Goal: Information Seeking & Learning: Learn about a topic

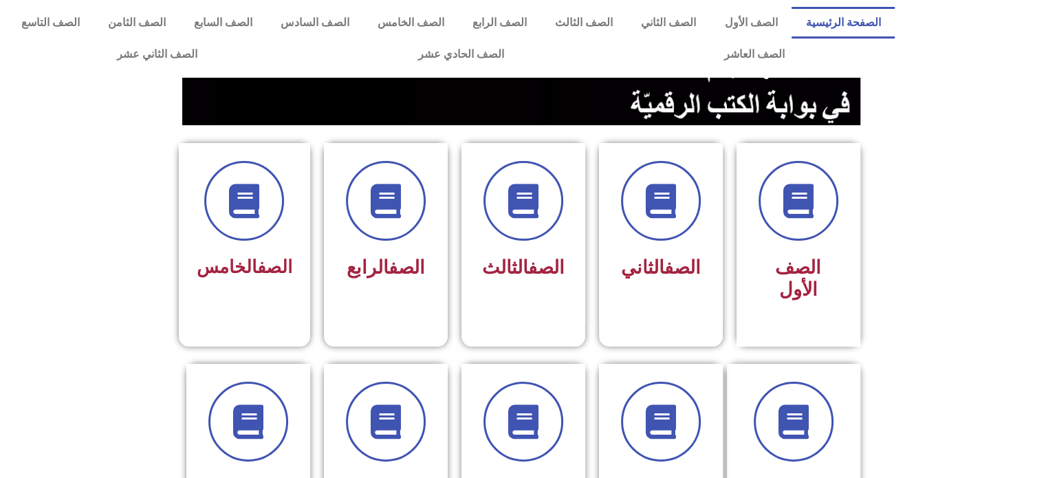
scroll to position [258, 0]
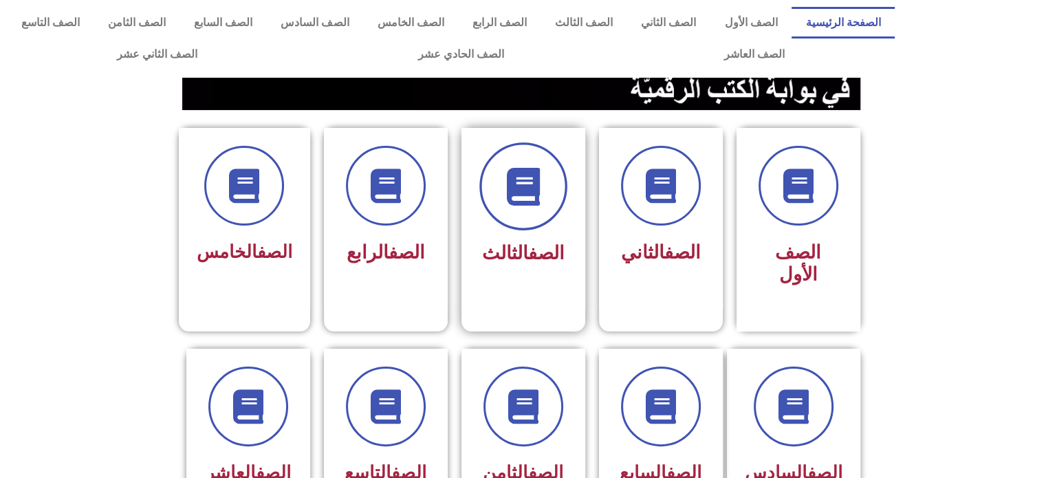
click at [516, 186] on icon at bounding box center [523, 187] width 38 height 38
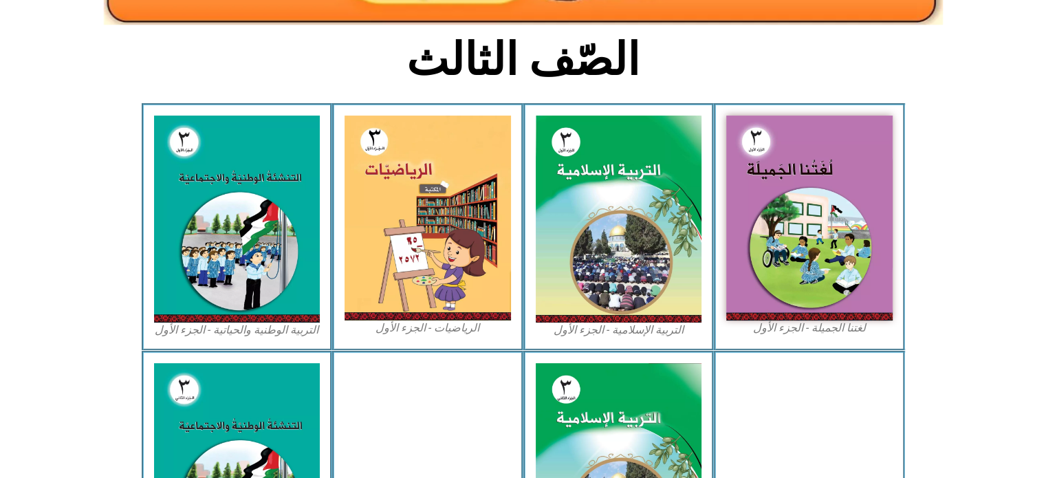
scroll to position [338, 0]
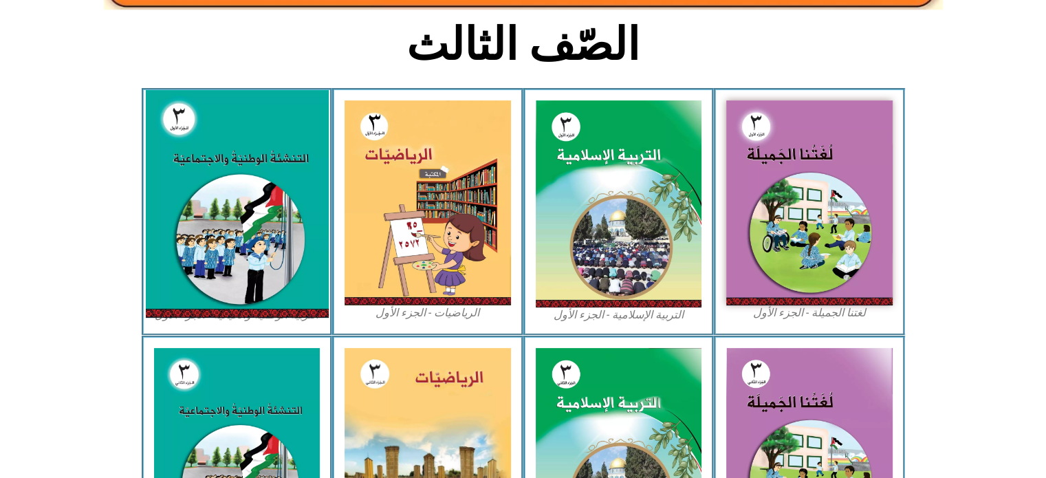
click at [189, 214] on img at bounding box center [236, 204] width 183 height 228
click at [241, 186] on img at bounding box center [236, 204] width 183 height 228
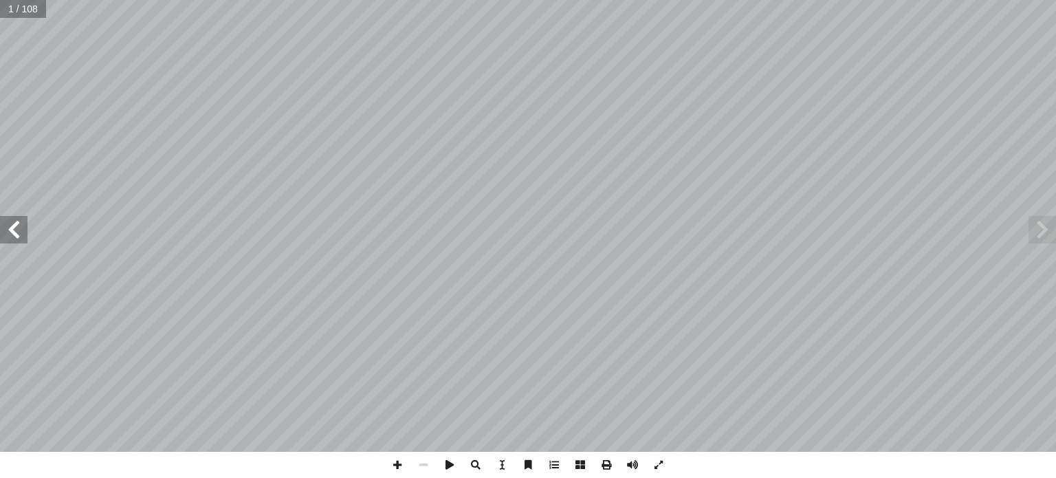
click at [11, 224] on span at bounding box center [14, 230] width 28 height 28
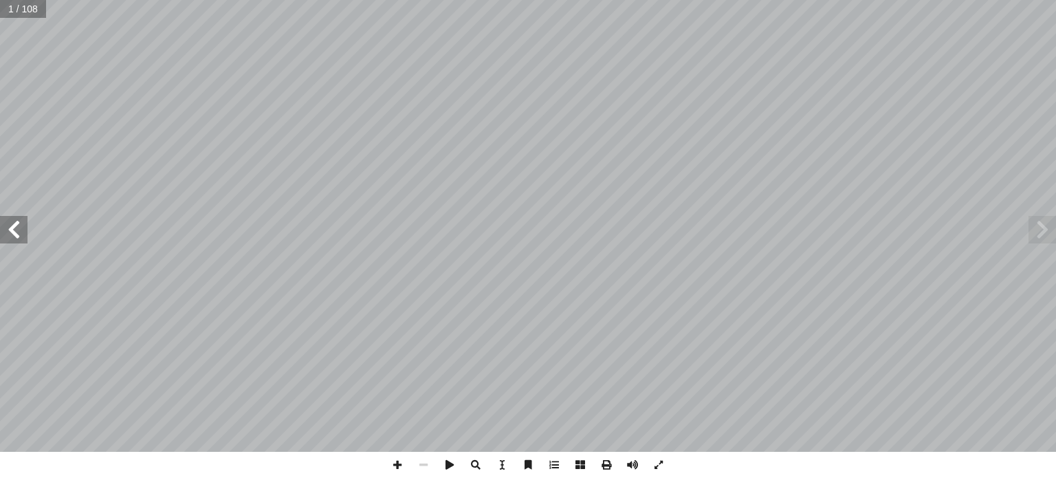
click at [11, 224] on span at bounding box center [14, 230] width 28 height 28
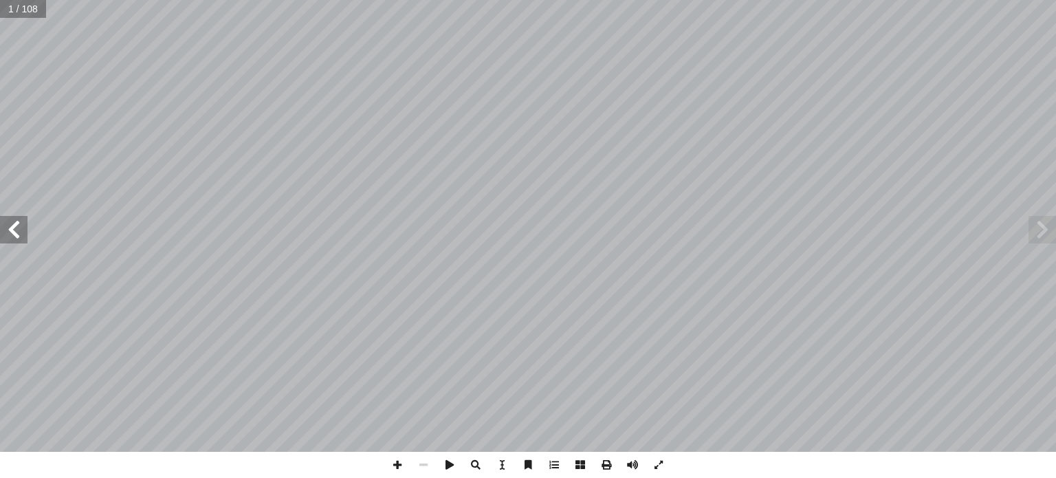
click at [11, 224] on span at bounding box center [14, 230] width 28 height 28
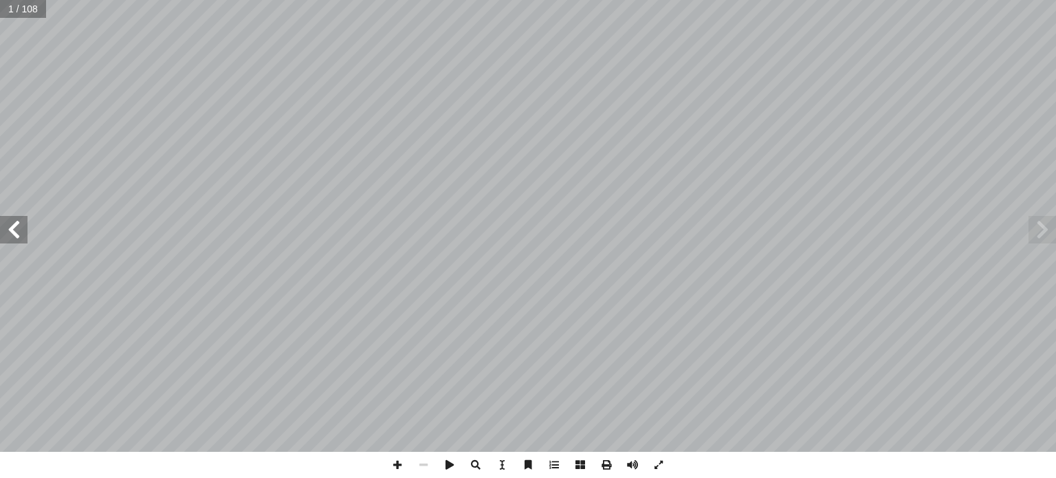
click at [11, 224] on span at bounding box center [14, 230] width 28 height 28
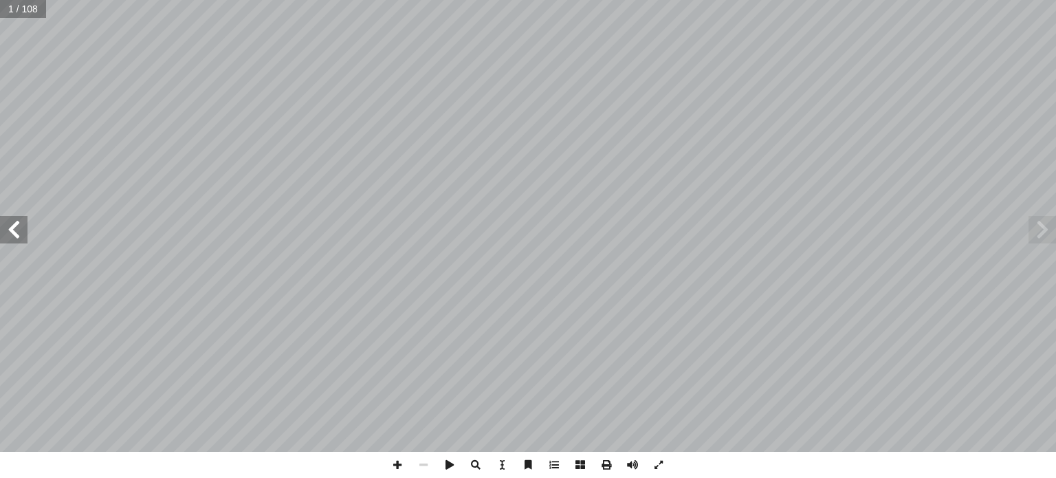
click at [11, 224] on span at bounding box center [14, 230] width 28 height 28
click at [11, 225] on span at bounding box center [14, 230] width 28 height 28
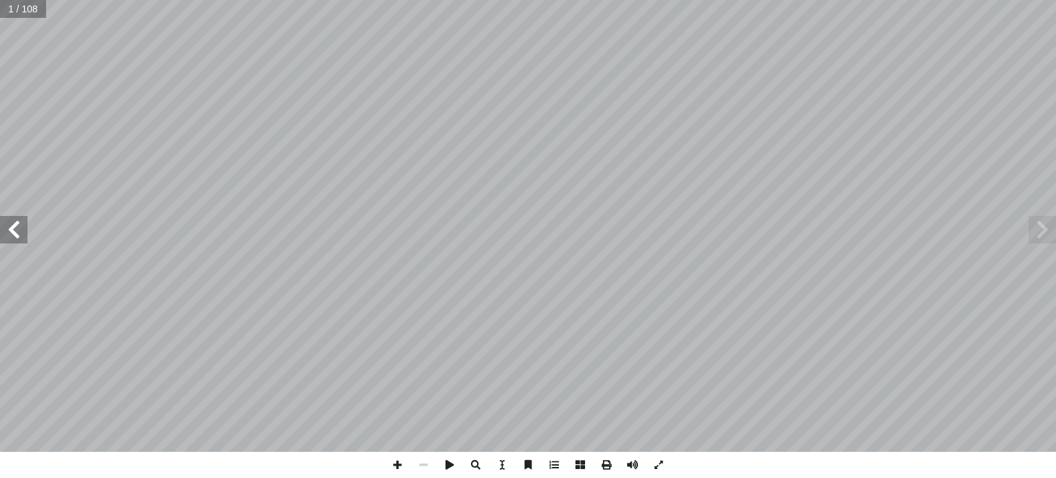
click at [11, 225] on span at bounding box center [14, 230] width 28 height 28
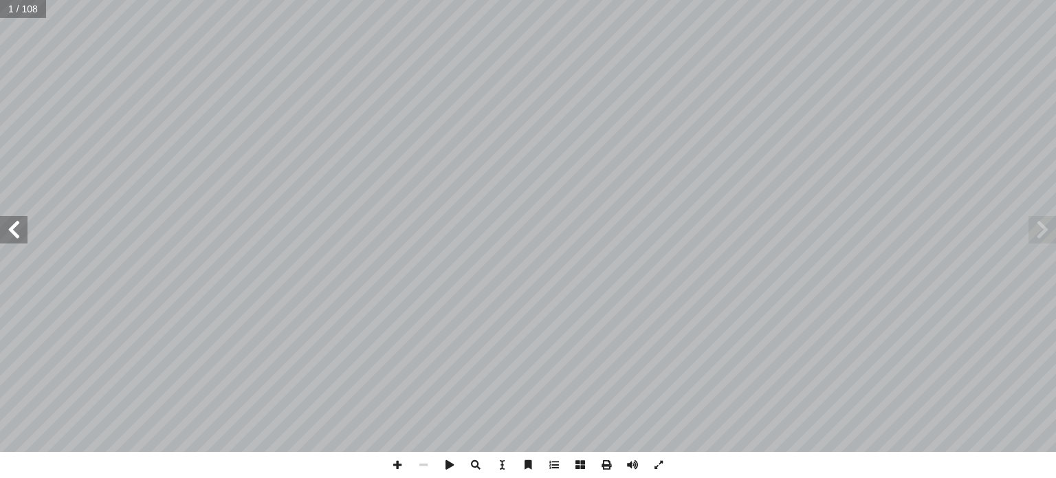
click at [11, 225] on span at bounding box center [14, 230] width 28 height 28
click at [10, 224] on span at bounding box center [14, 230] width 28 height 28
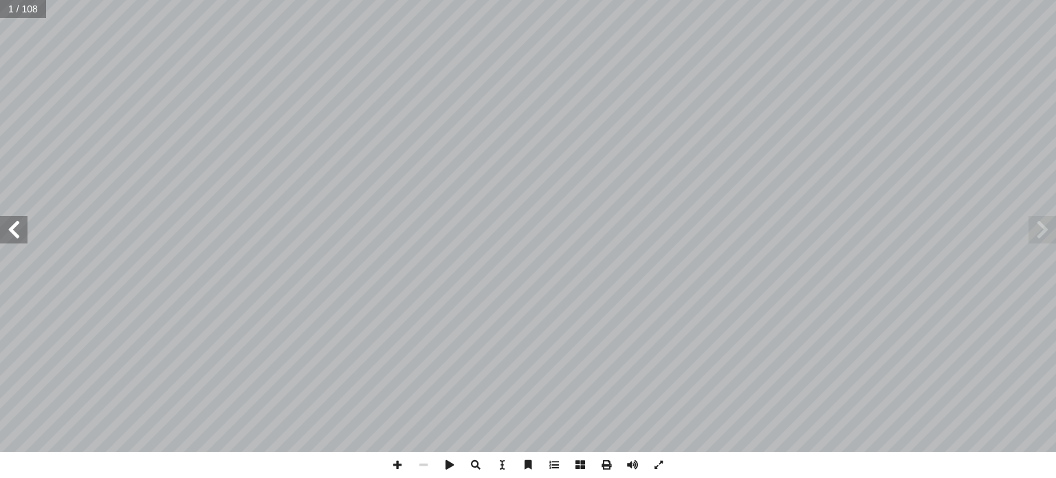
click at [10, 224] on span at bounding box center [14, 230] width 28 height 28
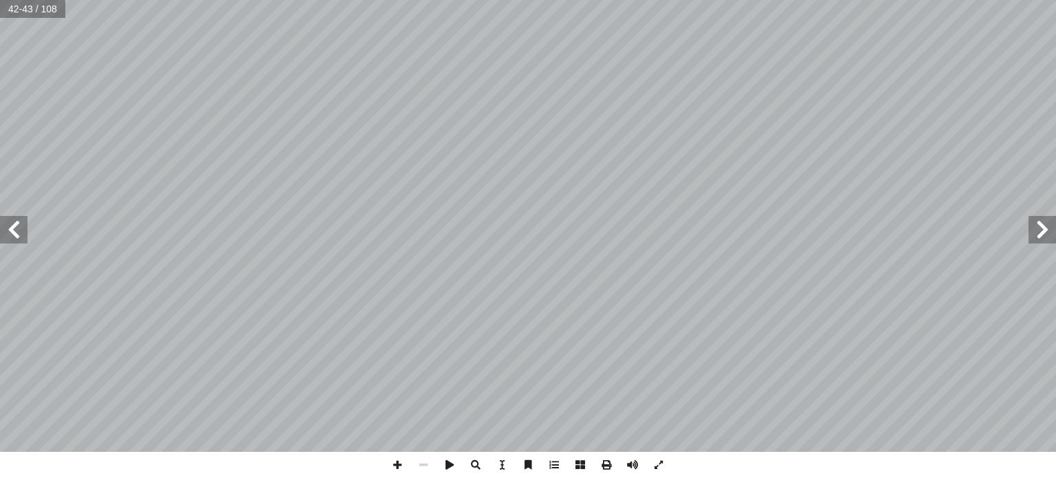
click at [3, 221] on span at bounding box center [14, 230] width 28 height 28
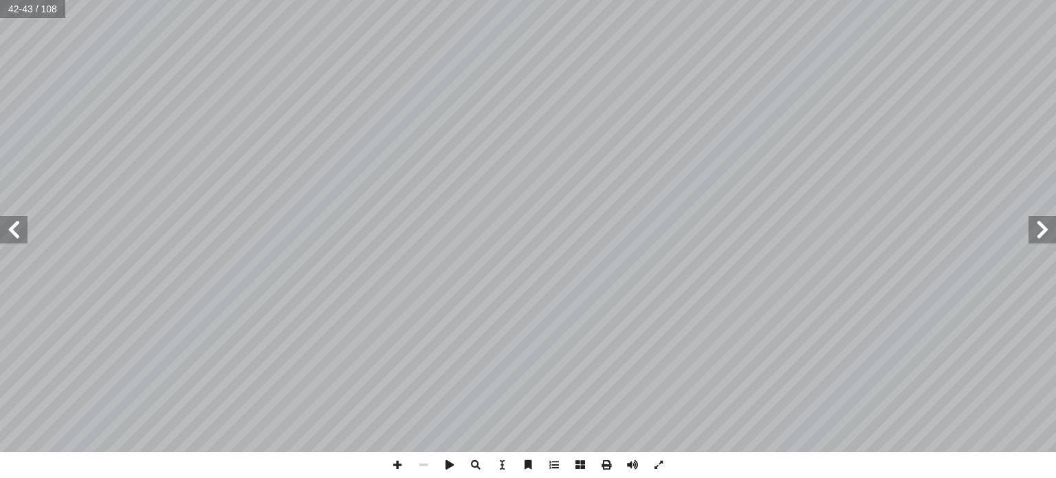
click at [3, 221] on span at bounding box center [14, 230] width 28 height 28
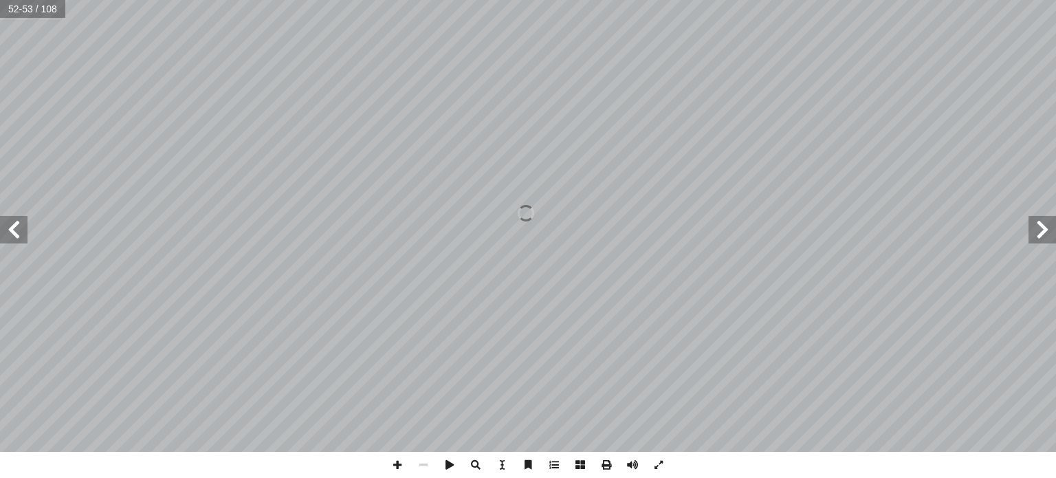
click at [2, 221] on span at bounding box center [14, 230] width 28 height 28
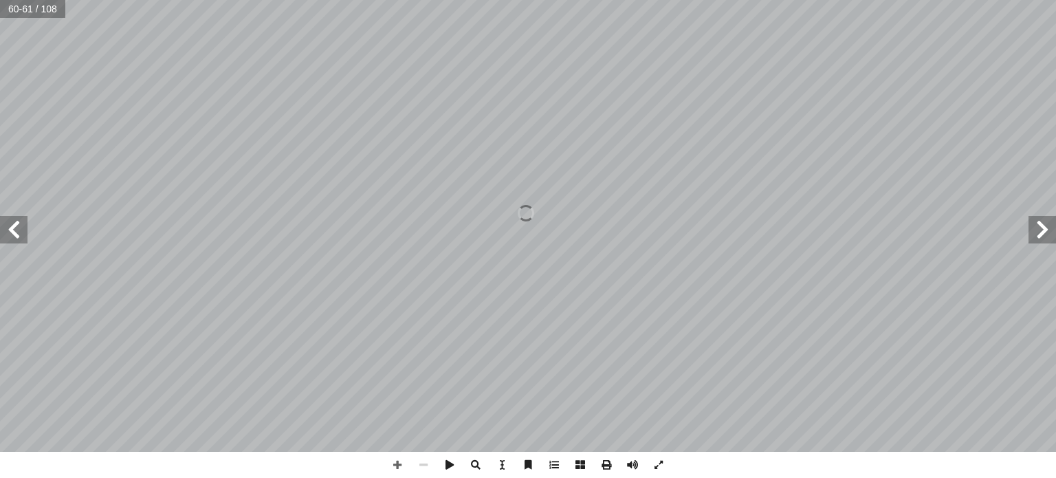
drag, startPoint x: 1040, startPoint y: 230, endPoint x: 1029, endPoint y: 225, distance: 12.6
click at [1040, 229] on span at bounding box center [1043, 230] width 28 height 28
click at [1044, 221] on span at bounding box center [1043, 230] width 28 height 28
click at [11, 221] on span at bounding box center [14, 230] width 28 height 28
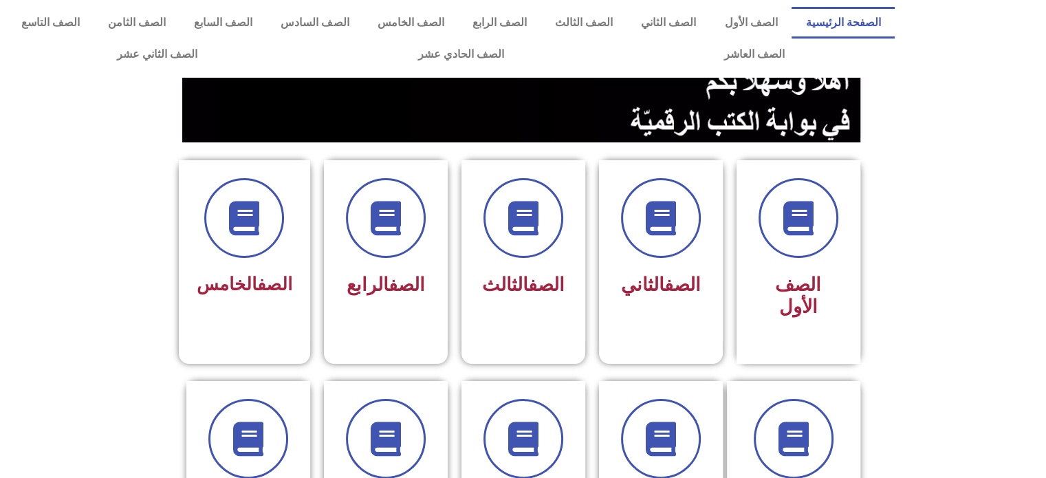
scroll to position [243, 0]
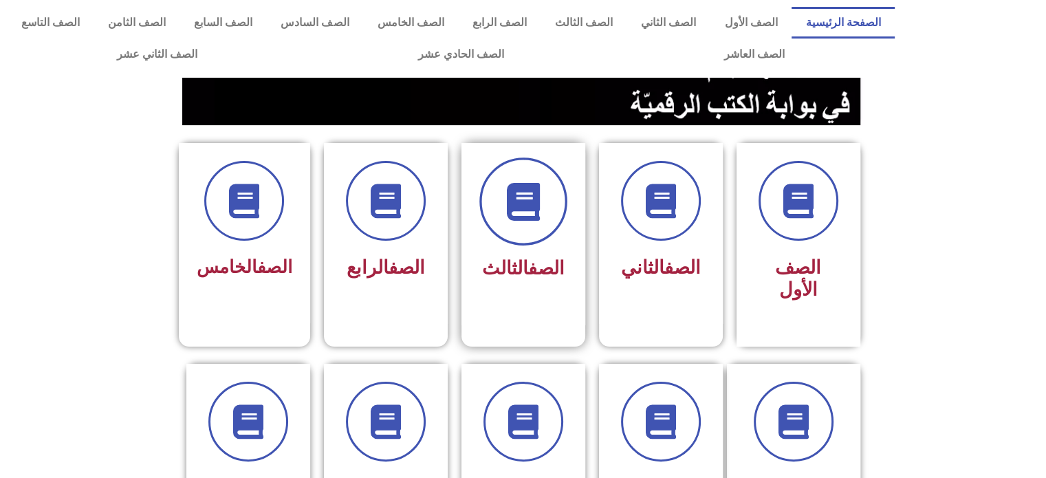
click at [523, 236] on span at bounding box center [523, 201] width 88 height 88
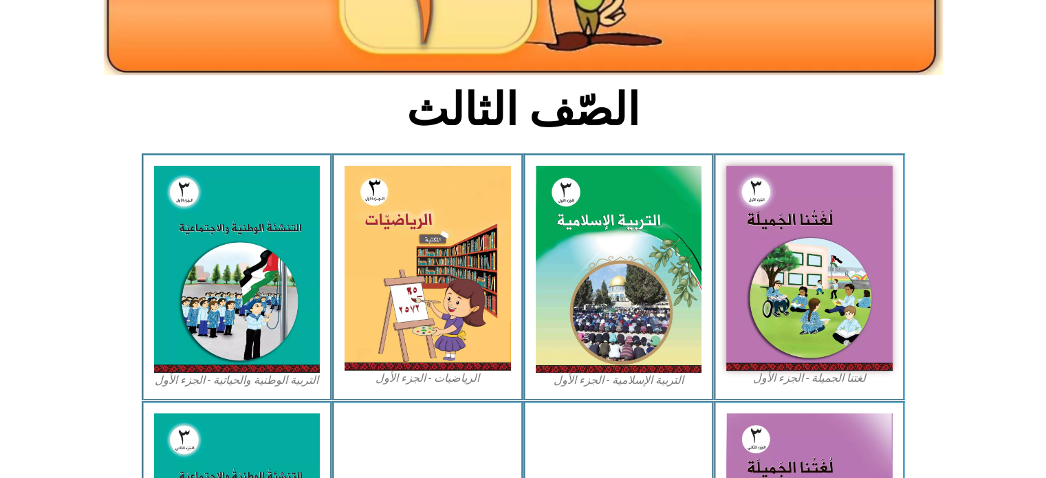
scroll to position [336, 0]
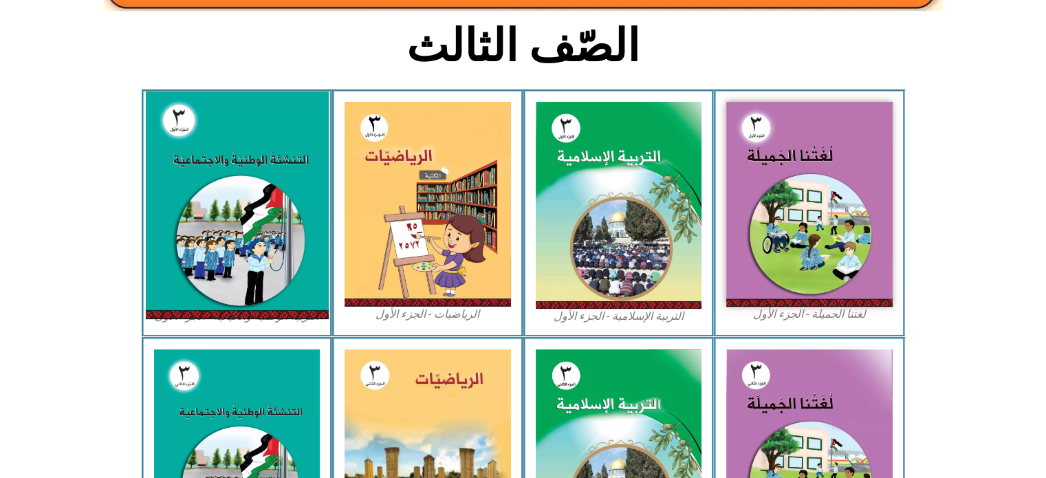
click at [275, 252] on img at bounding box center [236, 205] width 183 height 228
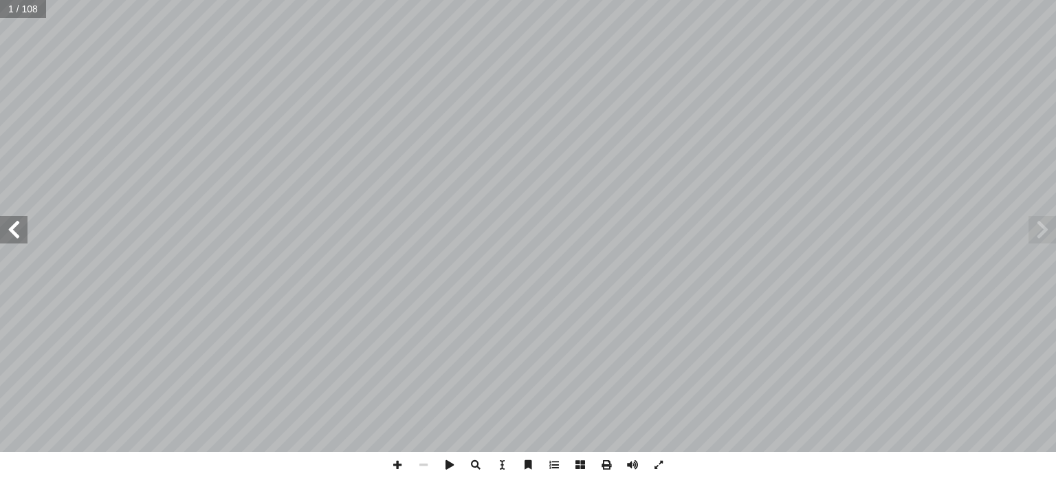
click at [12, 229] on span at bounding box center [14, 230] width 28 height 28
click at [13, 228] on span at bounding box center [14, 230] width 28 height 28
click at [13, 227] on span at bounding box center [14, 230] width 28 height 28
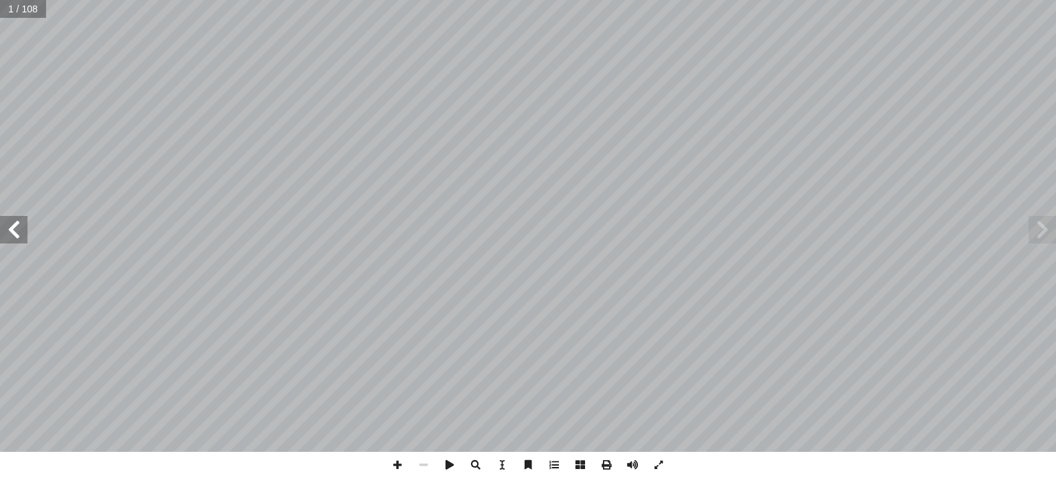
click at [13, 227] on span at bounding box center [14, 230] width 28 height 28
click at [12, 226] on span at bounding box center [14, 230] width 28 height 28
click at [10, 226] on span at bounding box center [14, 230] width 28 height 28
click at [9, 225] on span at bounding box center [14, 230] width 28 height 28
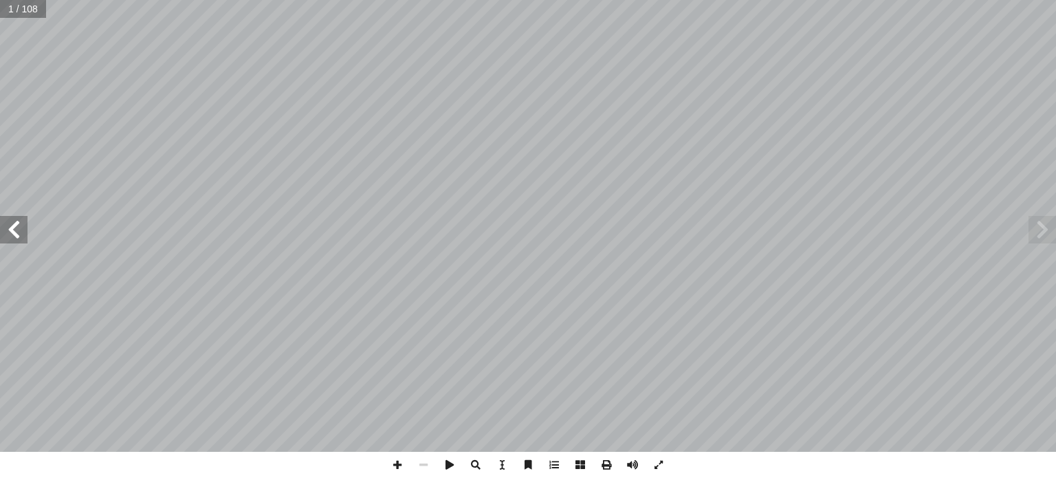
click at [7, 225] on span at bounding box center [14, 230] width 28 height 28
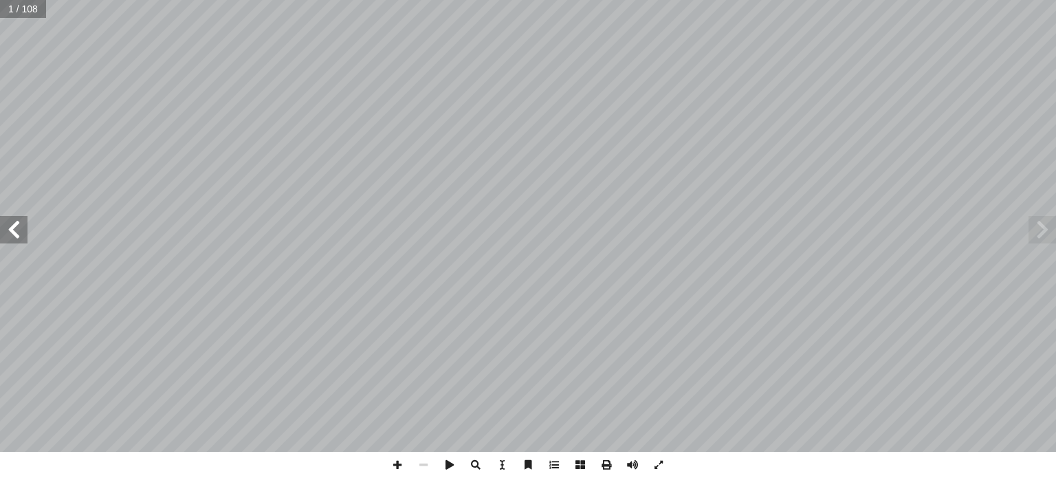
click at [6, 228] on span at bounding box center [14, 230] width 28 height 28
click at [6, 229] on span at bounding box center [14, 230] width 28 height 28
click at [5, 229] on span at bounding box center [14, 230] width 28 height 28
click at [4, 229] on span at bounding box center [14, 230] width 28 height 28
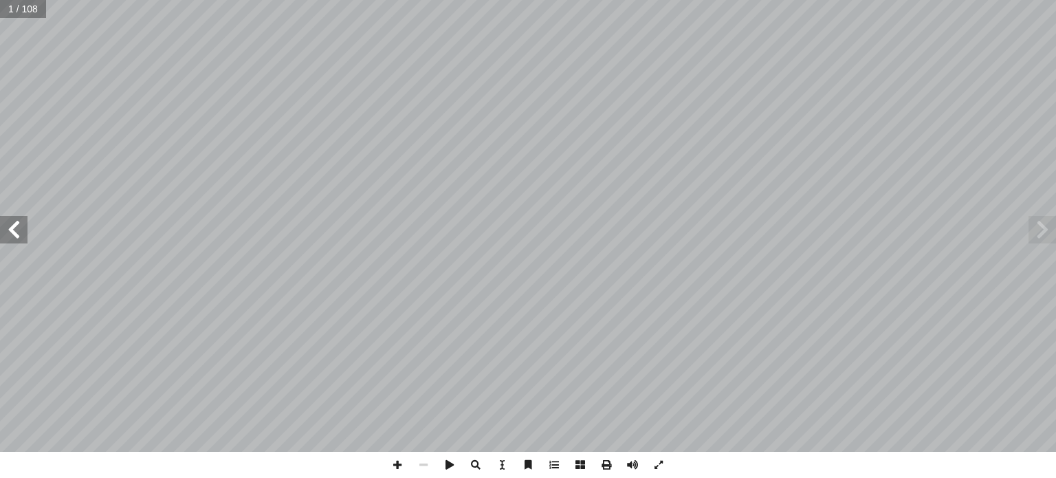
click at [14, 222] on span at bounding box center [14, 230] width 28 height 28
click at [14, 223] on span at bounding box center [14, 230] width 28 height 28
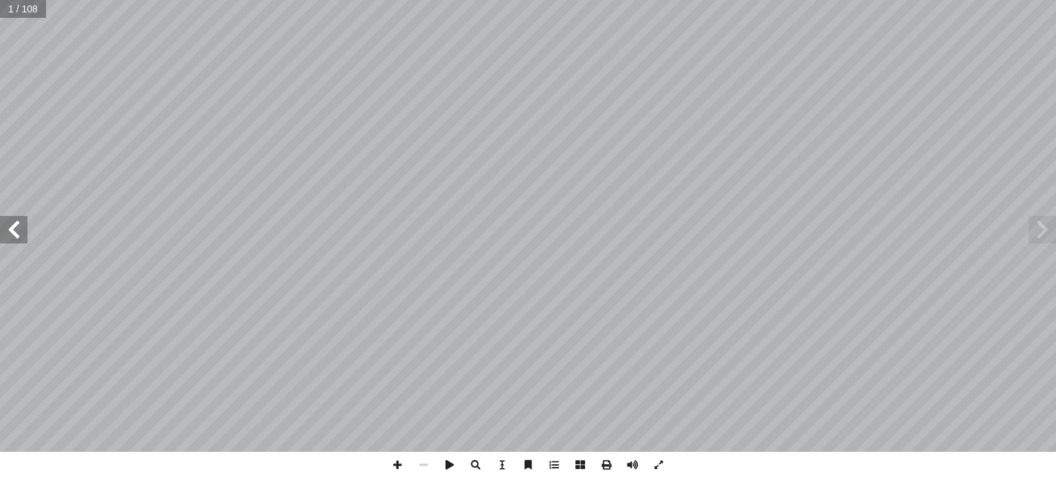
click at [14, 222] on span at bounding box center [14, 230] width 28 height 28
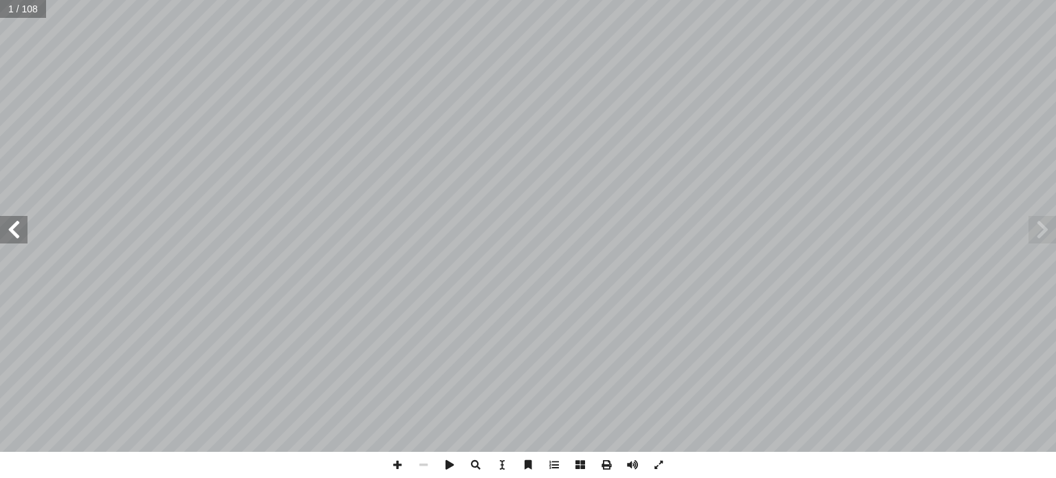
click at [13, 223] on span at bounding box center [14, 230] width 28 height 28
click at [12, 223] on span at bounding box center [14, 230] width 28 height 28
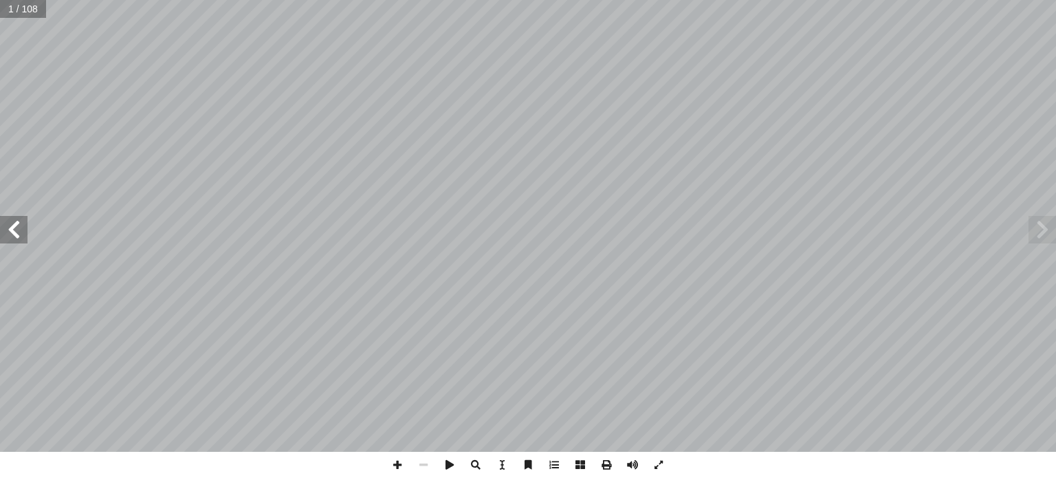
click at [11, 221] on span at bounding box center [14, 230] width 28 height 28
click at [11, 219] on span at bounding box center [14, 230] width 28 height 28
click at [10, 219] on span at bounding box center [14, 230] width 28 height 28
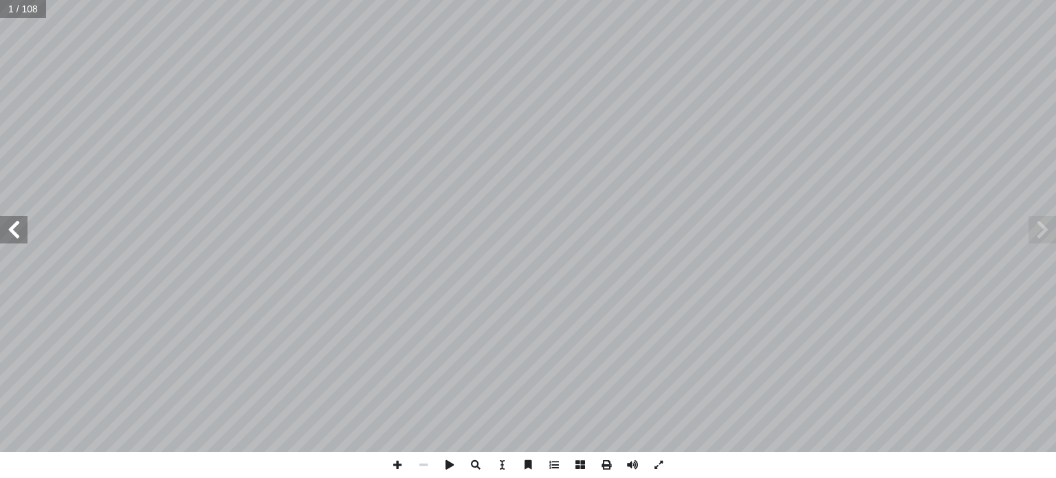
click at [10, 219] on span at bounding box center [14, 230] width 28 height 28
click at [9, 219] on span at bounding box center [14, 230] width 28 height 28
click at [8, 223] on span at bounding box center [14, 230] width 28 height 28
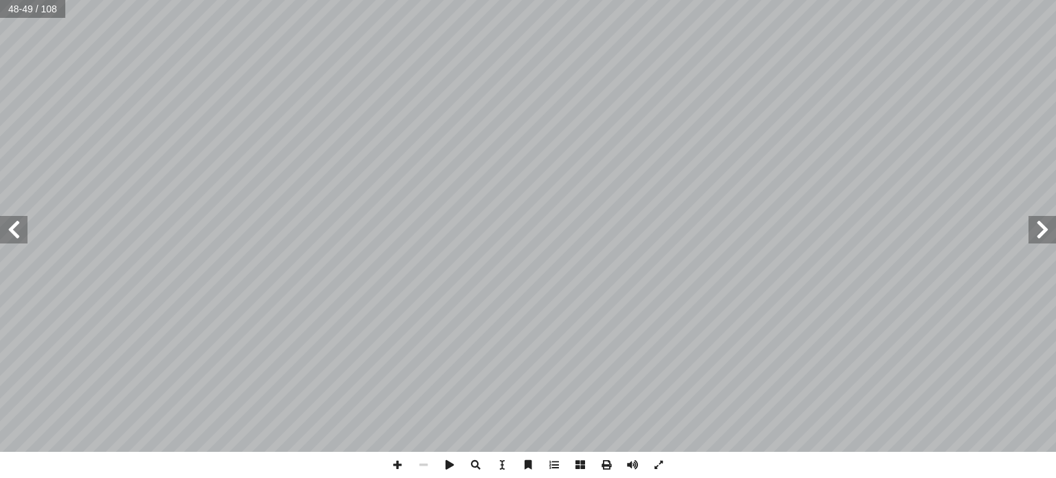
click at [3, 224] on span at bounding box center [14, 230] width 28 height 28
click at [0, 221] on span at bounding box center [14, 230] width 28 height 28
click at [0, 219] on span at bounding box center [14, 230] width 28 height 28
click at [0, 217] on span at bounding box center [14, 230] width 28 height 28
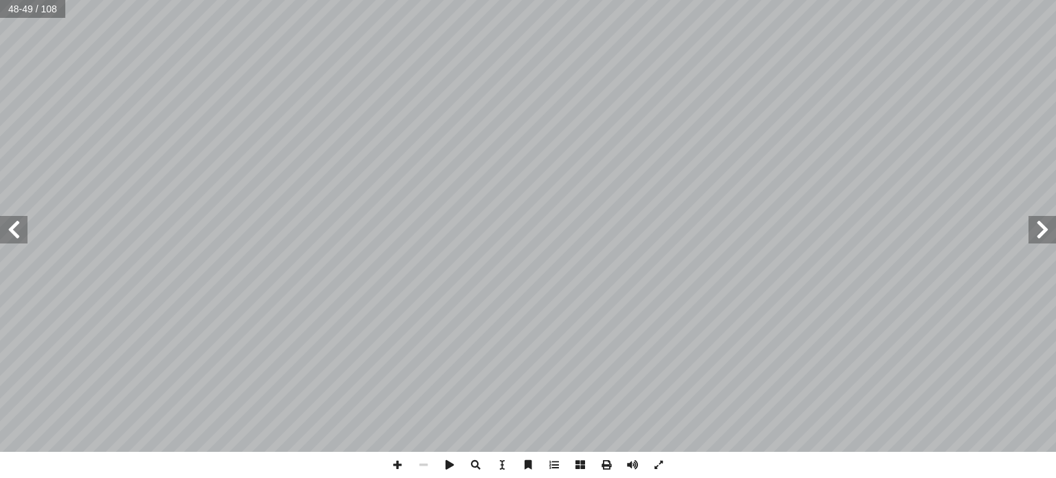
click at [0, 217] on span at bounding box center [14, 230] width 28 height 28
click at [0, 219] on span at bounding box center [14, 230] width 28 height 28
click at [0, 221] on span at bounding box center [14, 230] width 28 height 28
click at [1, 221] on span at bounding box center [14, 230] width 28 height 28
click at [2, 228] on span at bounding box center [14, 230] width 28 height 28
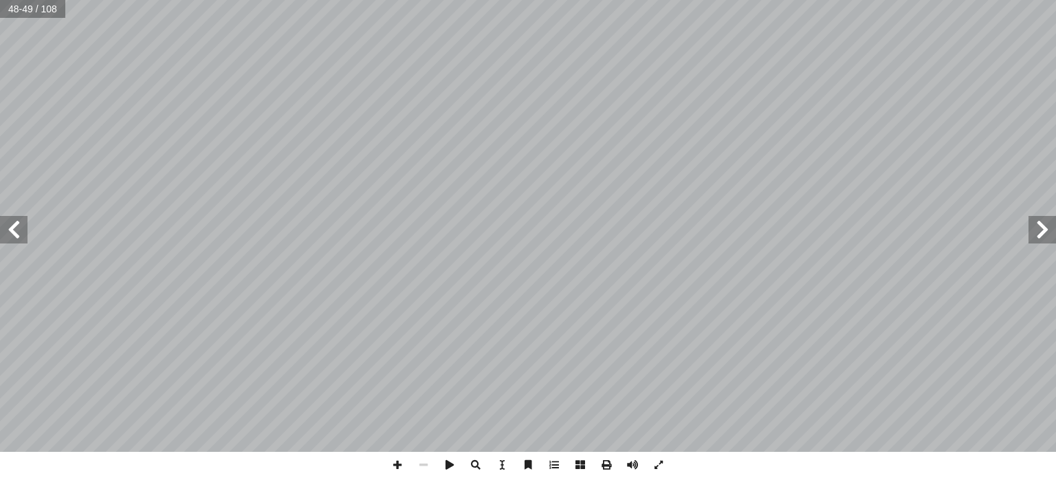
click at [3, 228] on span at bounding box center [14, 230] width 28 height 28
click at [396, 464] on span at bounding box center [397, 465] width 26 height 26
click at [13, 231] on span at bounding box center [14, 230] width 28 height 28
click at [10, 219] on span at bounding box center [14, 230] width 28 height 28
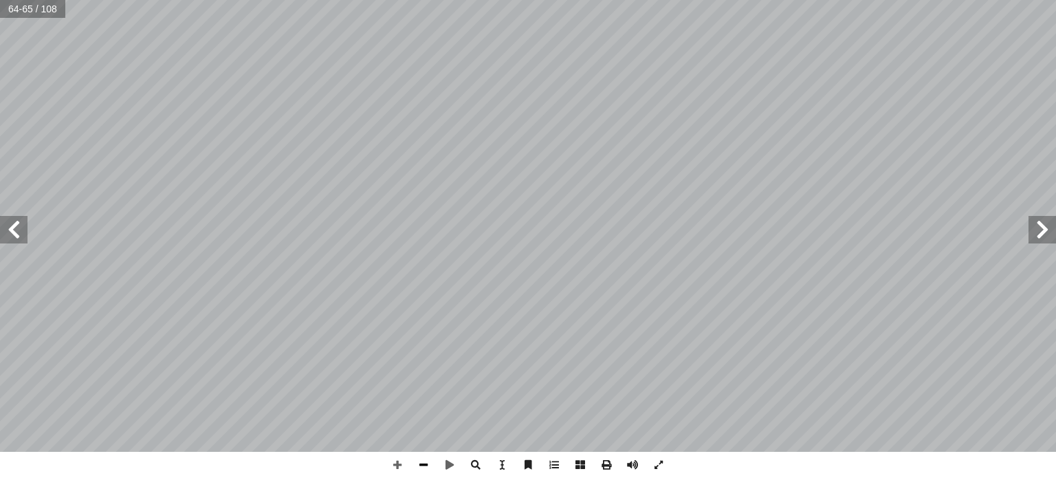
click at [432, 465] on span at bounding box center [423, 465] width 26 height 26
click at [9, 233] on span at bounding box center [14, 230] width 28 height 28
click at [12, 229] on span at bounding box center [14, 230] width 28 height 28
click at [12, 228] on span at bounding box center [14, 230] width 28 height 28
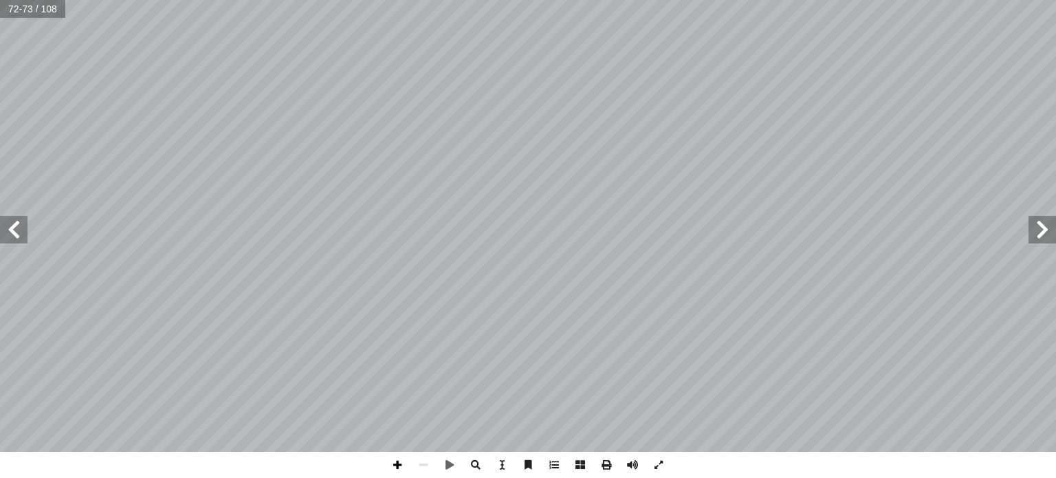
click at [395, 468] on span at bounding box center [397, 465] width 26 height 26
click at [488, 458] on div "٦٨ • .ديقي َ ص ُ ديث َ ني ح ُ ب ِ ج ْ ع ُ ما ي َ د ْ ن ِ ع ....................…" at bounding box center [528, 239] width 1056 height 478
click at [12, 231] on span at bounding box center [14, 230] width 28 height 28
click at [13, 223] on span at bounding box center [14, 230] width 28 height 28
click at [14, 226] on span at bounding box center [14, 230] width 28 height 28
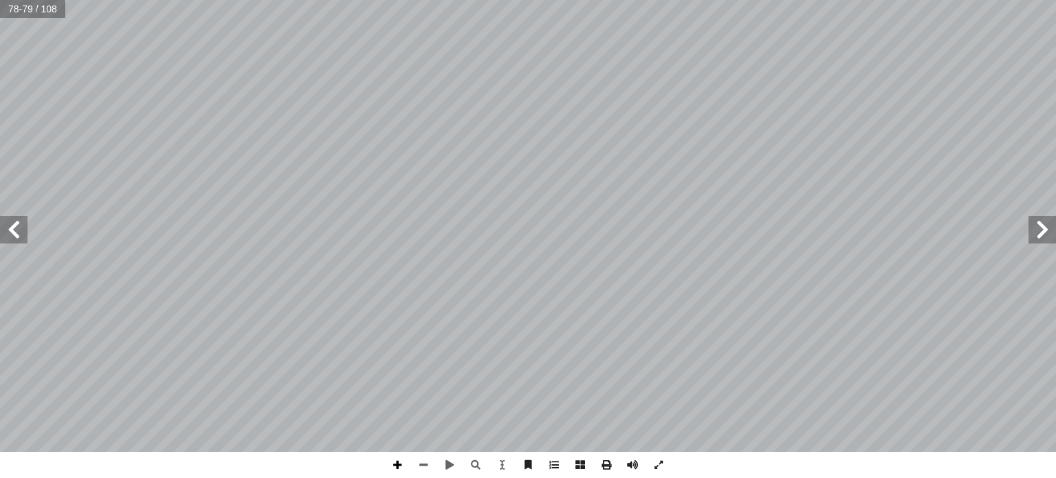
click at [403, 459] on span at bounding box center [397, 465] width 26 height 26
click at [12, 228] on span at bounding box center [14, 230] width 28 height 28
click at [586, 125] on html "الصفحة الرئيسية الصف الأول الصف الثاني الصف الثالث الصف الرابع الصف الخامس الصف…" at bounding box center [528, 62] width 1056 height 125
click at [567, 0] on html "الصفحة الرئيسية الصف الأول الصف الثاني الصف الثالث الصف الرابع الصف الخامس الصف…" at bounding box center [528, 62] width 1056 height 125
click at [8, 232] on span at bounding box center [14, 230] width 28 height 28
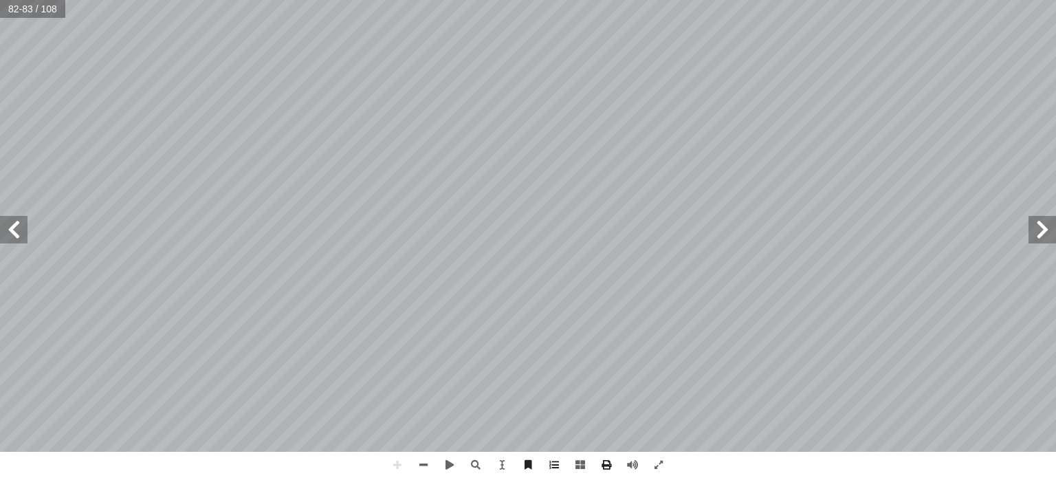
click at [10, 237] on span at bounding box center [14, 230] width 28 height 28
click at [586, 125] on html "الصفحة الرئيسية الصف الأول الصف الثاني الصف الثالث الصف الرابع الصف الخامس الصف…" at bounding box center [528, 62] width 1056 height 125
click at [417, 468] on span at bounding box center [423, 465] width 26 height 26
click at [9, 227] on span at bounding box center [14, 230] width 28 height 28
click at [11, 229] on span at bounding box center [14, 230] width 28 height 28
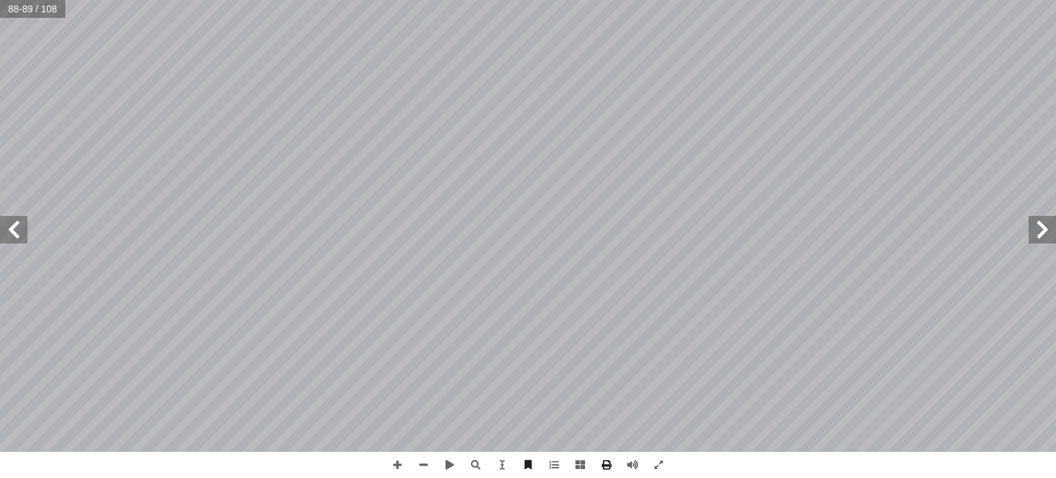
click at [12, 232] on span at bounding box center [14, 230] width 28 height 28
click at [14, 227] on span at bounding box center [14, 230] width 28 height 28
click at [15, 219] on span at bounding box center [14, 230] width 28 height 28
click at [7, 225] on span at bounding box center [14, 230] width 28 height 28
click at [1051, 233] on span at bounding box center [1043, 230] width 28 height 28
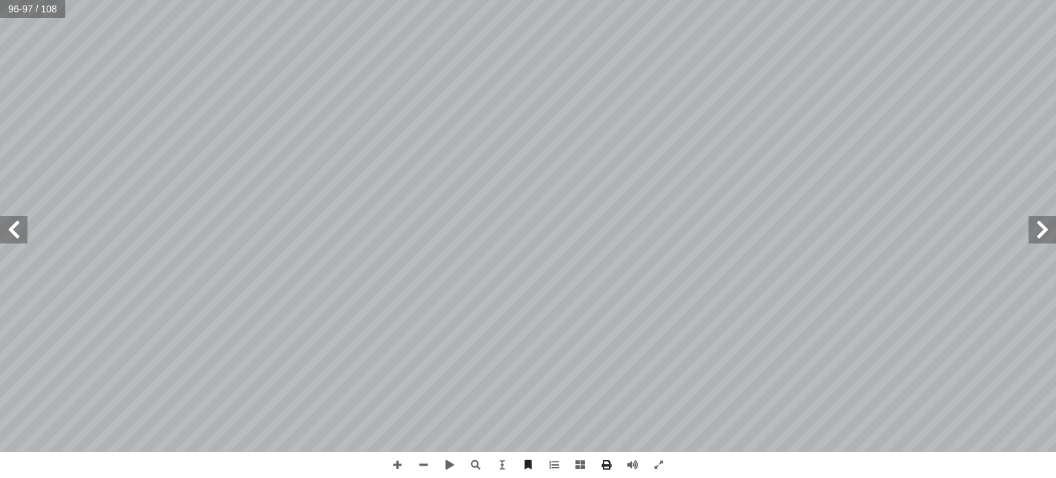
click at [1049, 234] on span at bounding box center [1043, 230] width 28 height 28
click at [1042, 232] on span at bounding box center [1043, 230] width 28 height 28
click at [11, 234] on span at bounding box center [14, 230] width 28 height 28
click at [1038, 226] on span at bounding box center [1043, 230] width 28 height 28
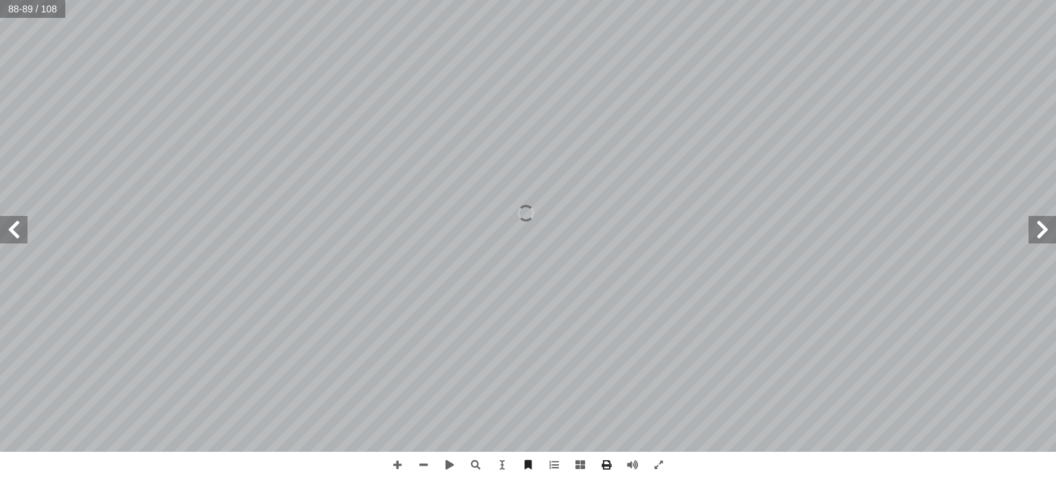
click at [1051, 230] on span at bounding box center [1043, 230] width 28 height 28
click at [605, 461] on span at bounding box center [606, 465] width 26 height 26
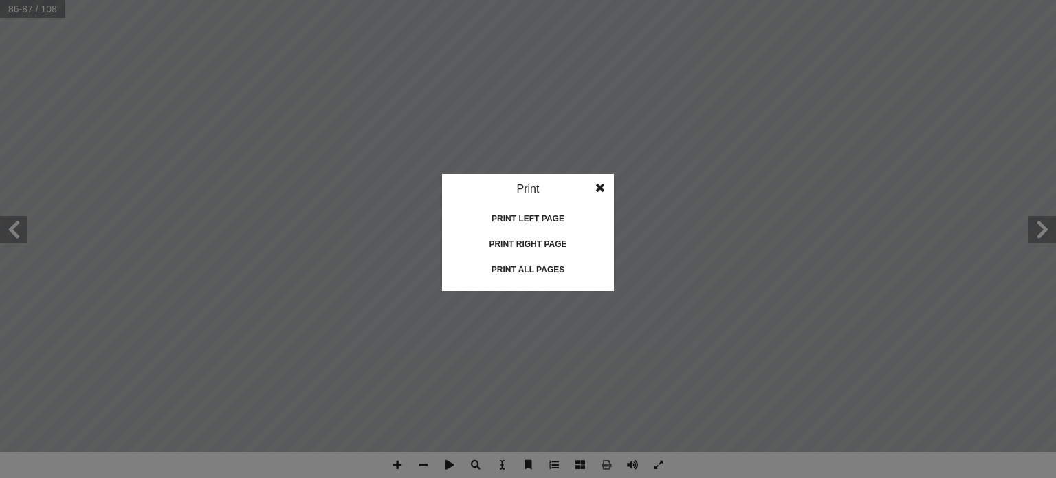
click at [488, 437] on idv "Print Print current page Print left page Print right page Print all pages" at bounding box center [528, 239] width 1056 height 478
click at [599, 184] on span at bounding box center [600, 188] width 25 height 28
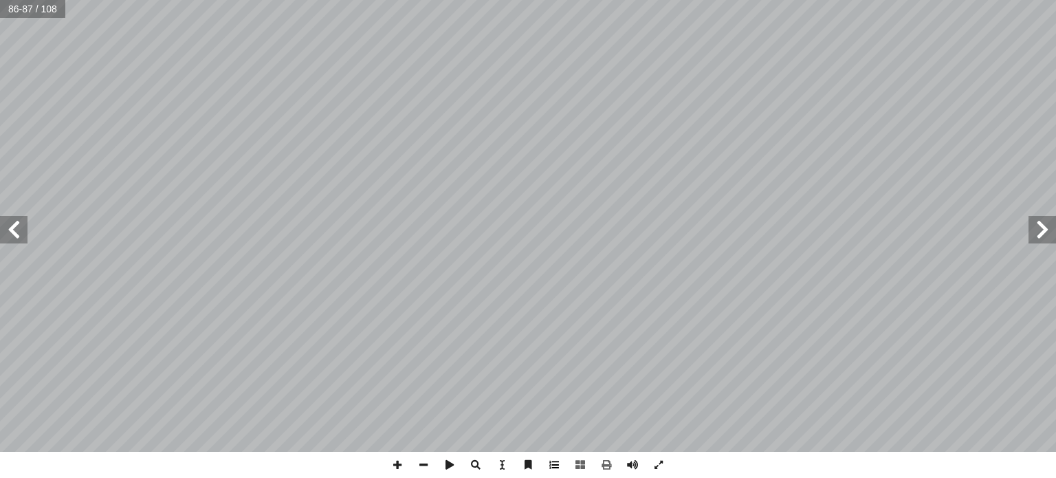
click at [549, 463] on span at bounding box center [554, 465] width 26 height 26
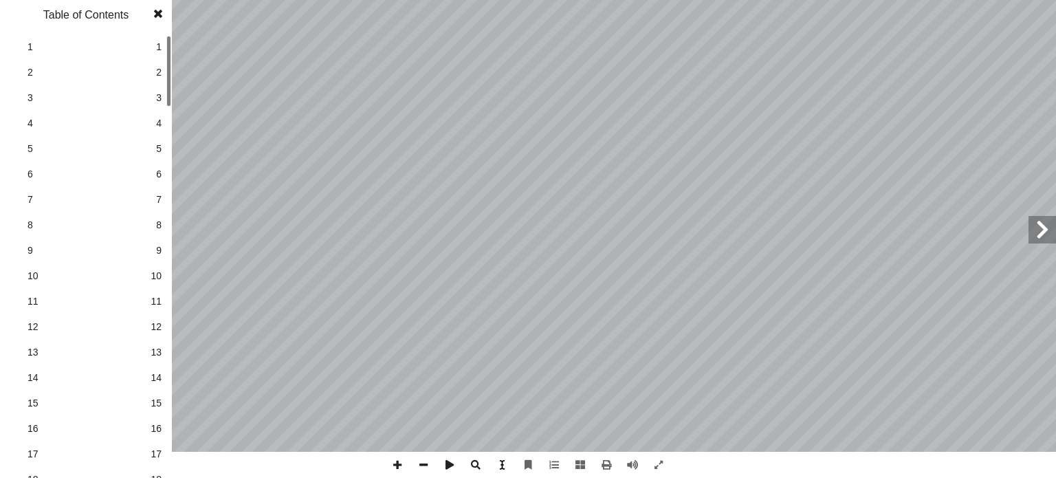
click at [501, 461] on span at bounding box center [502, 465] width 26 height 26
click at [502, 464] on span at bounding box center [502, 465] width 26 height 26
click at [531, 467] on span at bounding box center [528, 465] width 26 height 26
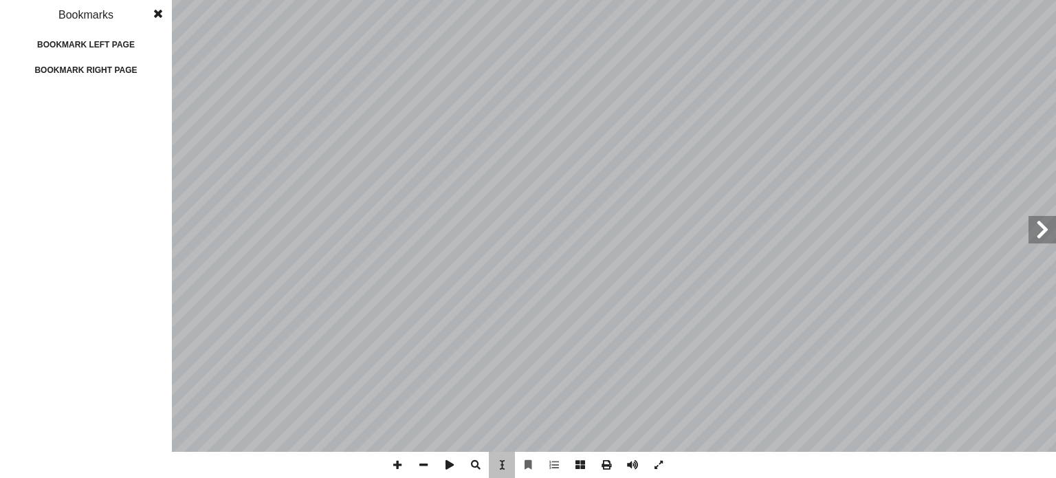
click at [96, 10] on div "Bookmarks" at bounding box center [86, 15] width 172 height 30
click at [102, 20] on div "Bookmarks" at bounding box center [86, 15] width 172 height 30
click at [107, 21] on div "Bookmarks" at bounding box center [86, 15] width 172 height 30
click at [103, 8] on div "Bookmarks" at bounding box center [86, 15] width 172 height 30
click at [107, 8] on div "Bookmarks" at bounding box center [86, 15] width 172 height 30
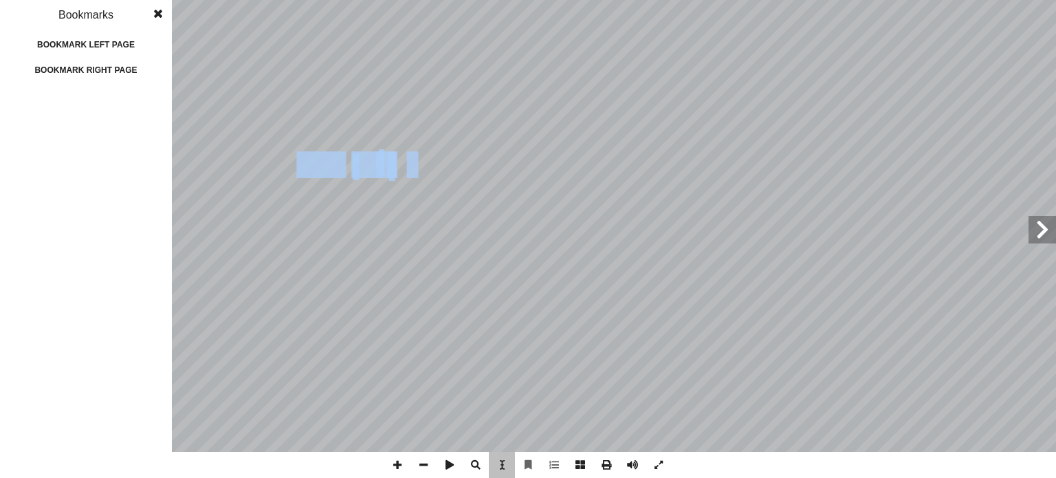
drag, startPoint x: 408, startPoint y: 159, endPoint x: 349, endPoint y: 164, distance: 58.7
click at [346, 165] on div "٨٣ لى ِ إ � َ ما عاد َ د ْ ن ِ ع َ ها. و ْ ن ِ هى م َ ت ْ ى �ن ّ ت َ فيها ح أ �…" at bounding box center [256, 227] width 546 height 704
click at [109, 144] on div "1 2 3 4 5 6 7 8 9 10 11 12 13 14 15 16 17 18 19 20 21 22 23 24 25 26 27 28 29 3…" at bounding box center [86, 296] width 172 height 364
click at [113, 145] on div "1 2 3 4 5 6 7 8 9 10 11 12 13 14 15 16 17 18 19 20 21 22 23 24 25 26 27 28 29 3…" at bounding box center [86, 296] width 172 height 364
click at [468, 201] on div "٨٣ لى ِ إ � َ ما عاد َ د ْ ن ِ ع َ ها. و ْ ن ِ هى م َ ت ْ ى �ن ّ ت َ فيها ح أ �…" at bounding box center [256, 227] width 546 height 704
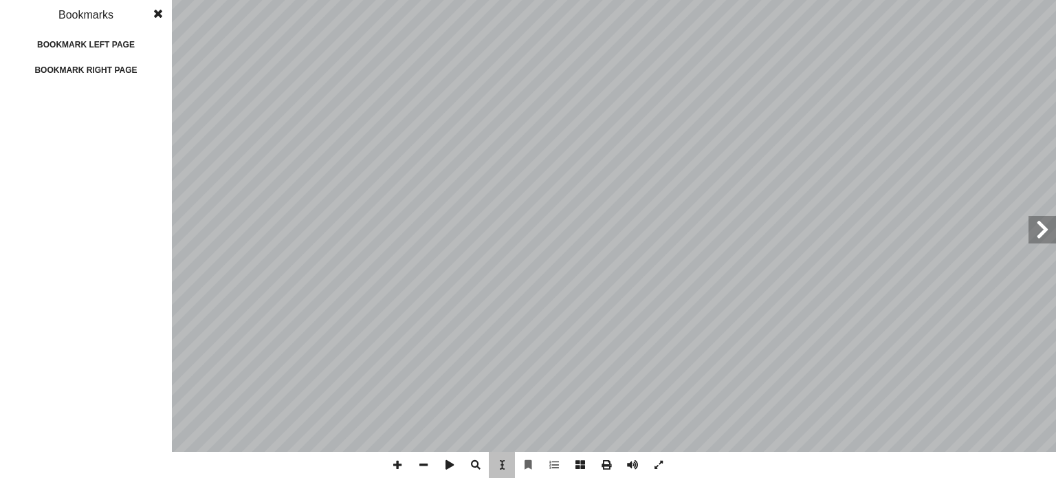
click at [468, 201] on div "٨٣ لى ِ إ � َ ما عاد َ د ْ ن ِ ع َ ها. و ْ ن ِ هى م َ ت ْ ى �ن ّ ت َ فيها ح أ �…" at bounding box center [256, 227] width 546 height 704
click at [501, 464] on span at bounding box center [502, 465] width 26 height 26
click at [157, 10] on span at bounding box center [158, 14] width 25 height 28
